Goal: Task Accomplishment & Management: Manage account settings

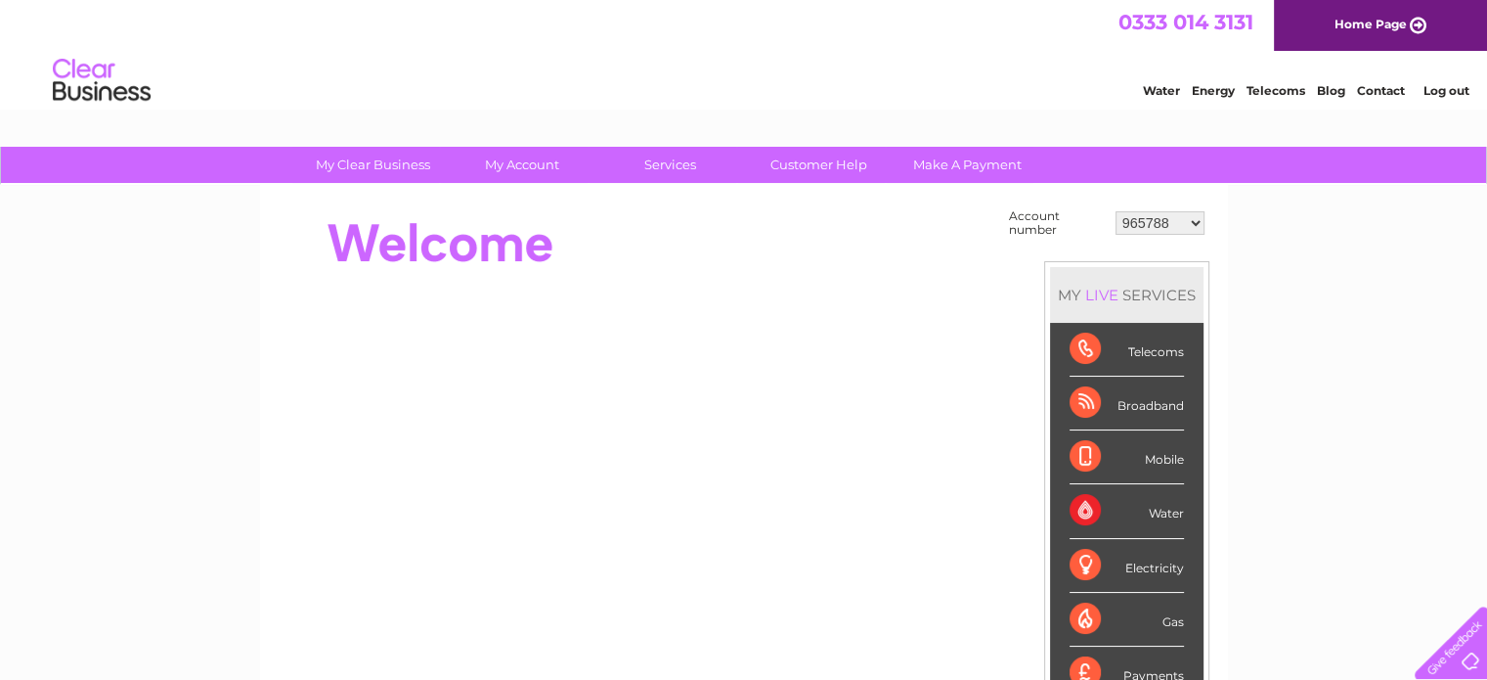
click at [1198, 229] on select "965788 988251 30286403 30287546" at bounding box center [1160, 222] width 89 height 23
select select "30287546"
click at [1116, 211] on select "965788 988251 30286403 30287546" at bounding box center [1160, 222] width 89 height 23
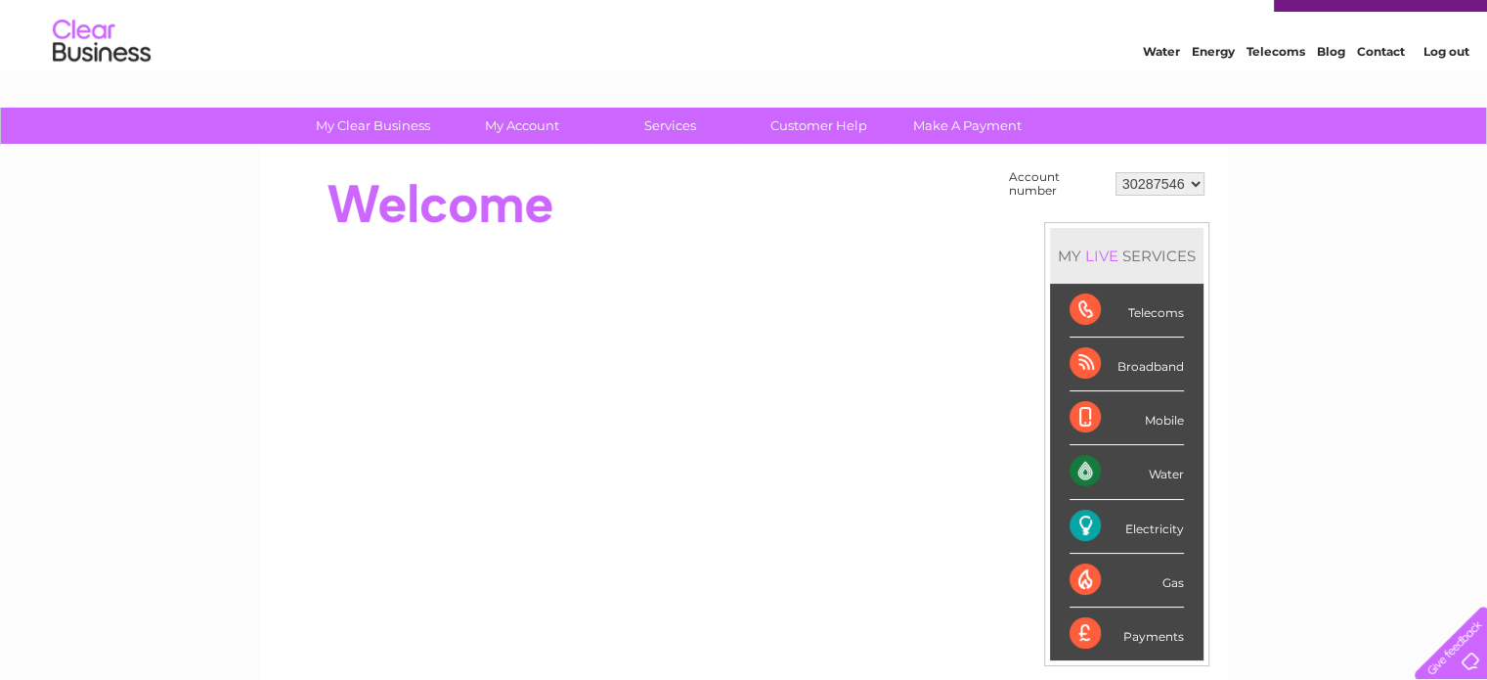
scroll to position [14, 0]
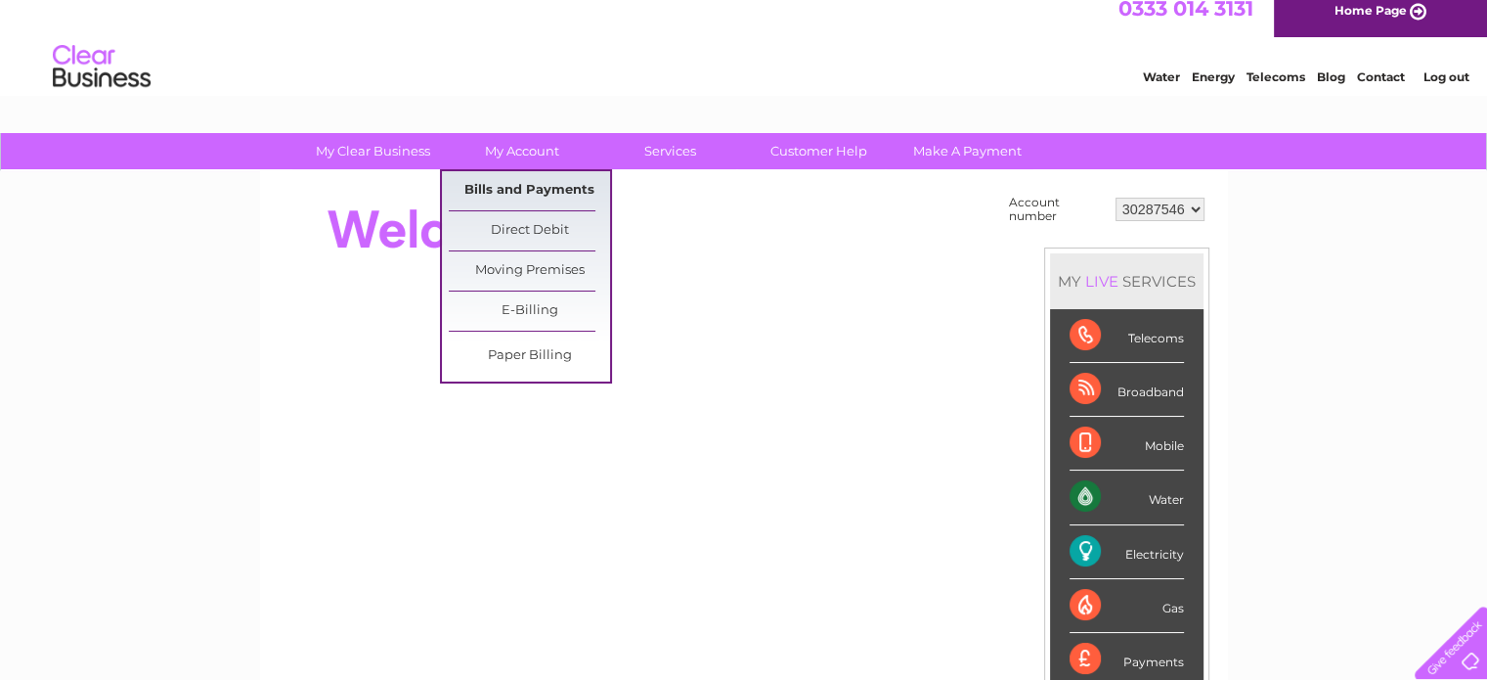
click at [551, 195] on link "Bills and Payments" at bounding box center [529, 190] width 161 height 39
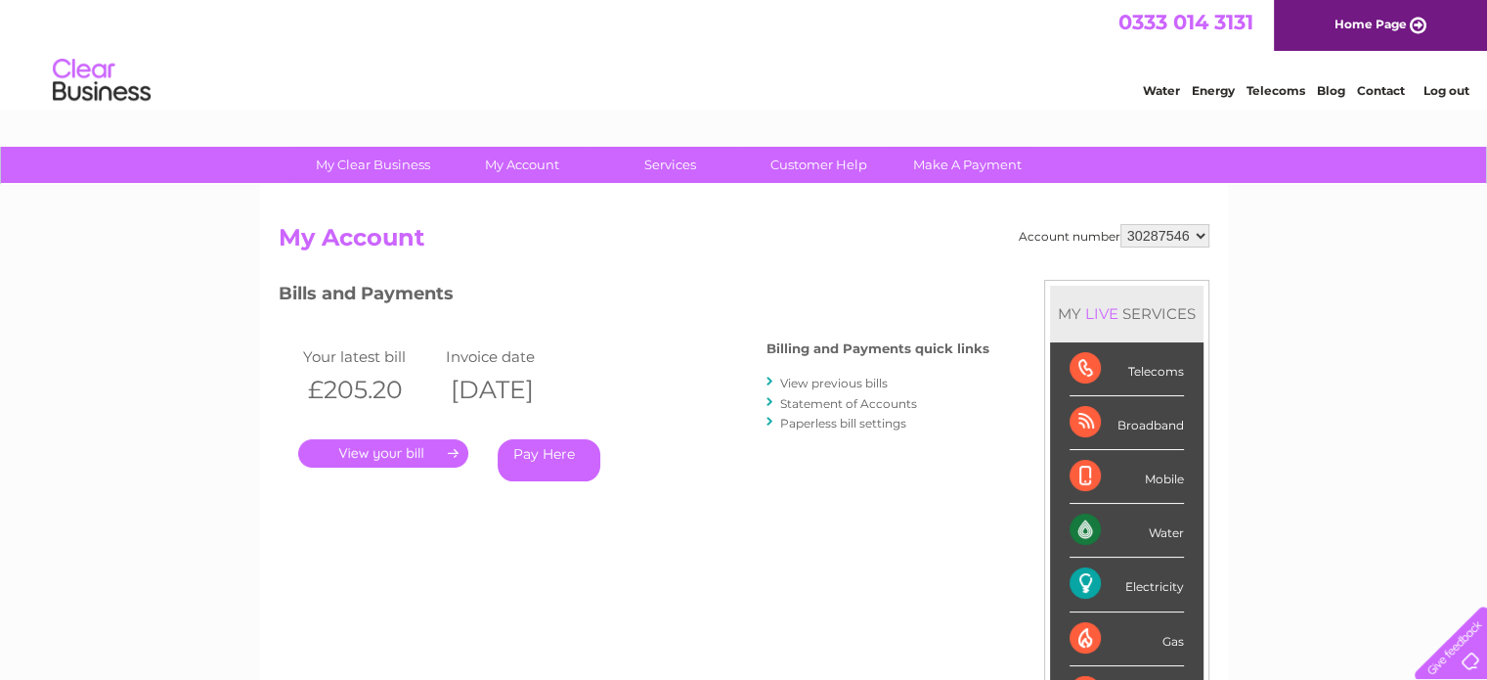
click at [351, 465] on link "." at bounding box center [383, 453] width 170 height 28
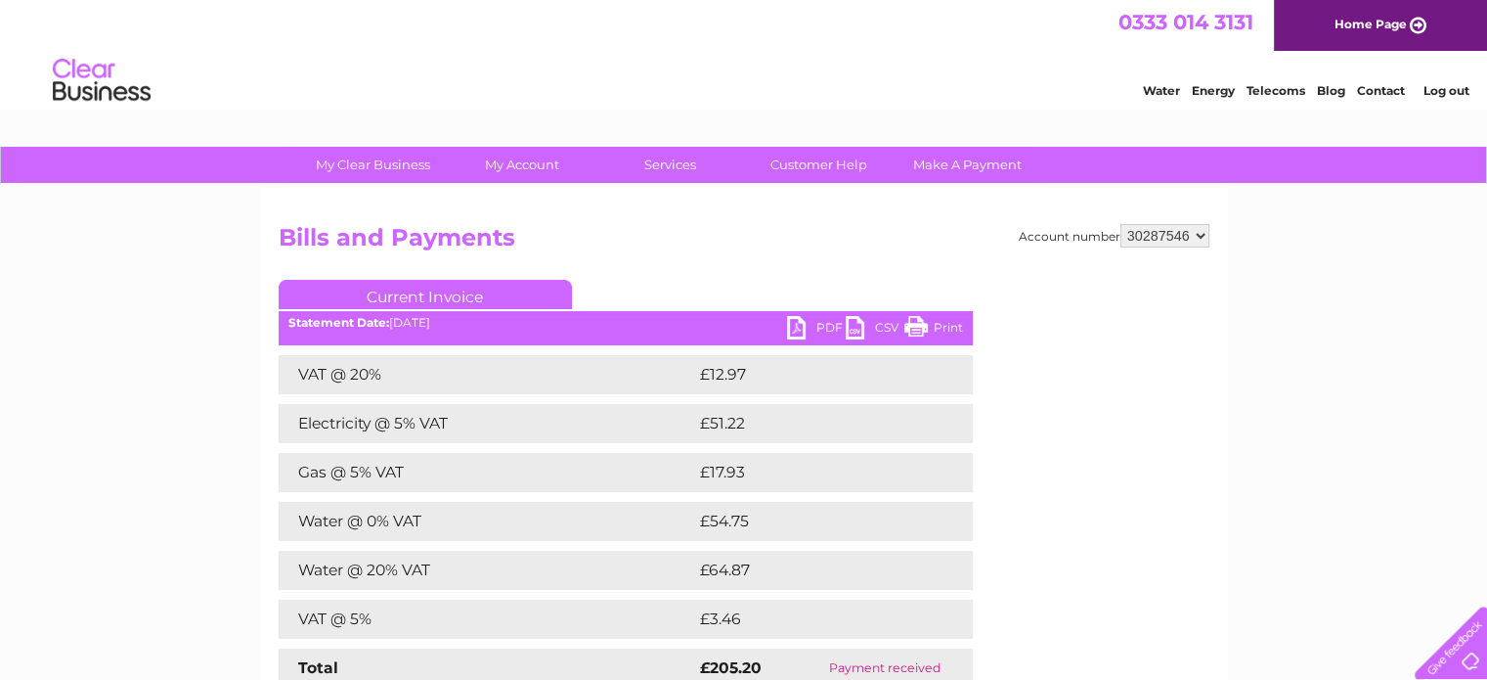
click at [803, 335] on link "PDF" at bounding box center [816, 330] width 59 height 28
